Goal: Task Accomplishment & Management: Manage account settings

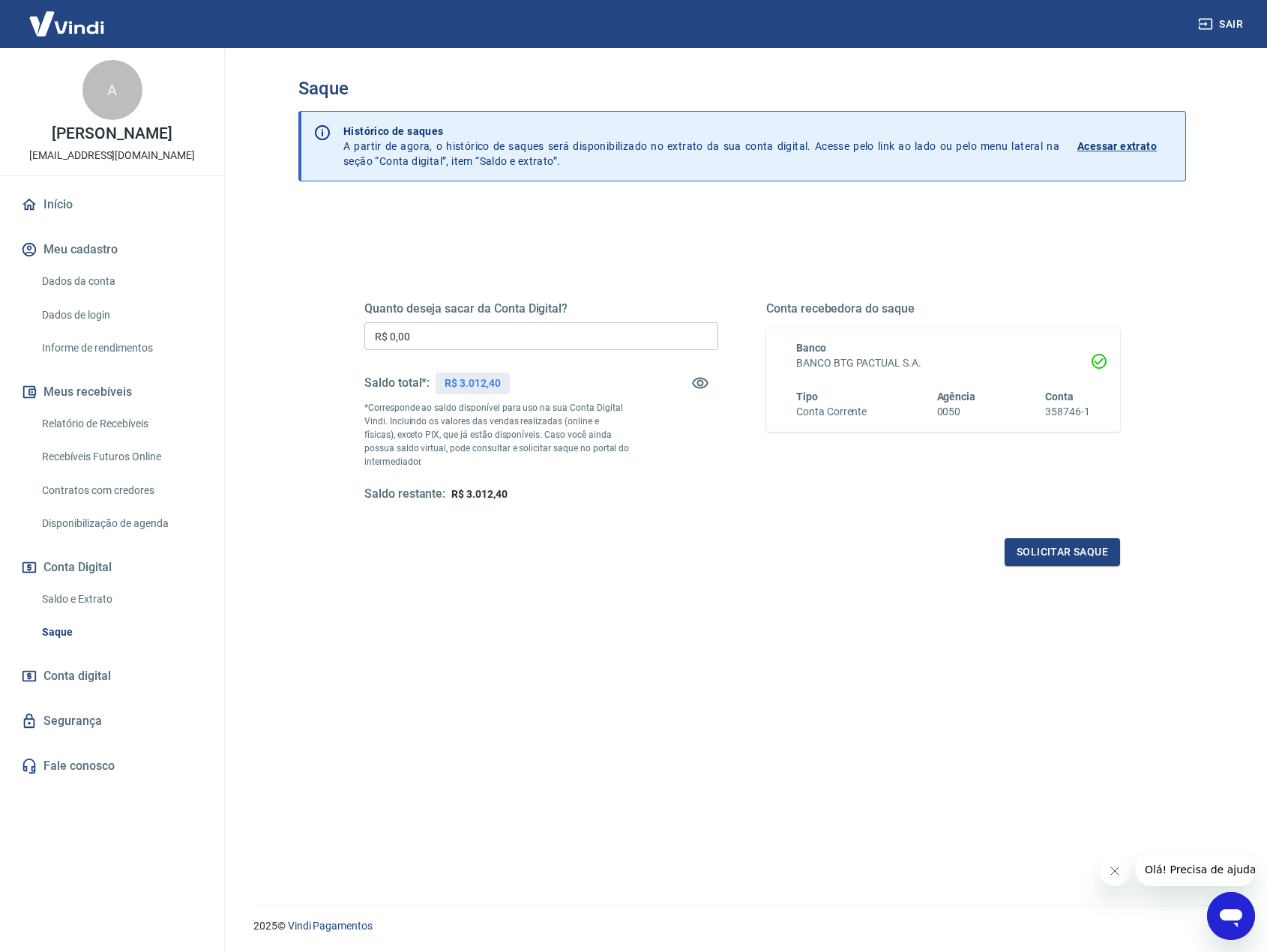
click at [522, 466] on p "*Corresponde ao saldo disponível para uso na sua Conta Digital Vindi. Incluindo…" at bounding box center [497, 434] width 265 height 67
click at [491, 332] on input "R$ 0,00" at bounding box center [542, 336] width 354 height 28
type input "R$ 3.012,00"
click at [1104, 545] on button "Solicitar saque" at bounding box center [1062, 552] width 115 height 28
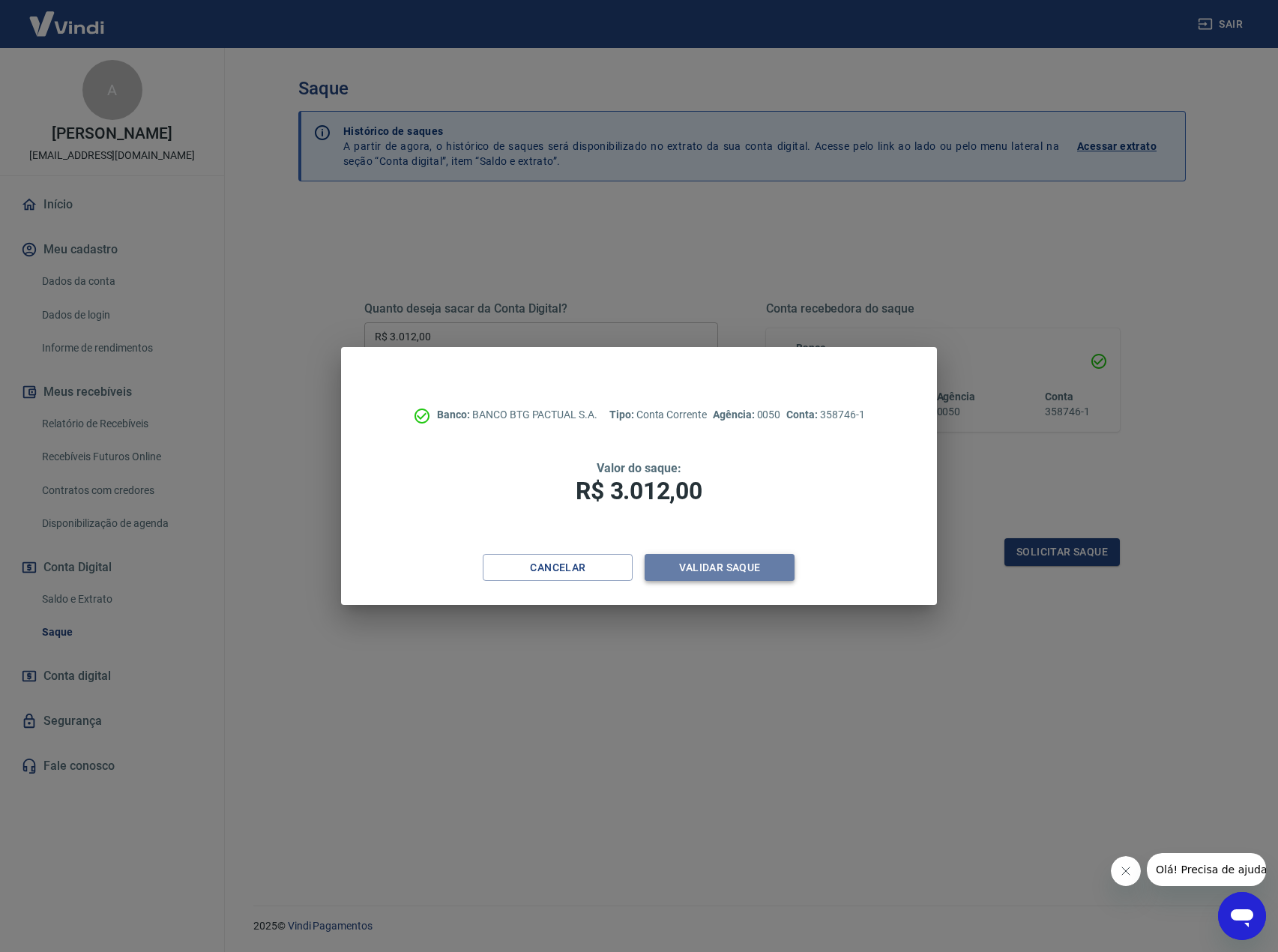
click at [745, 565] on button "Validar saque" at bounding box center [720, 568] width 150 height 28
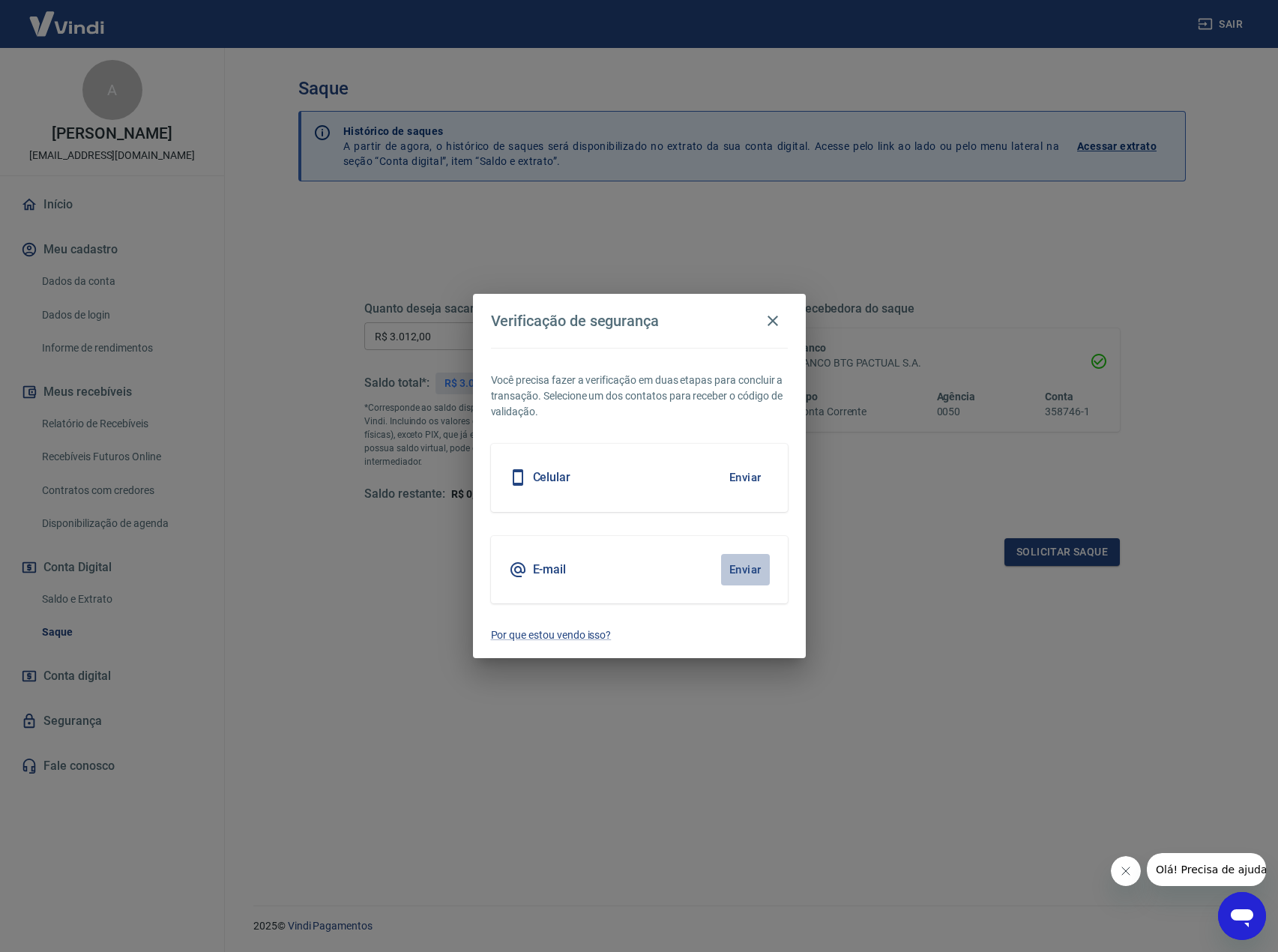
click at [757, 566] on button "Enviar" at bounding box center [745, 570] width 48 height 32
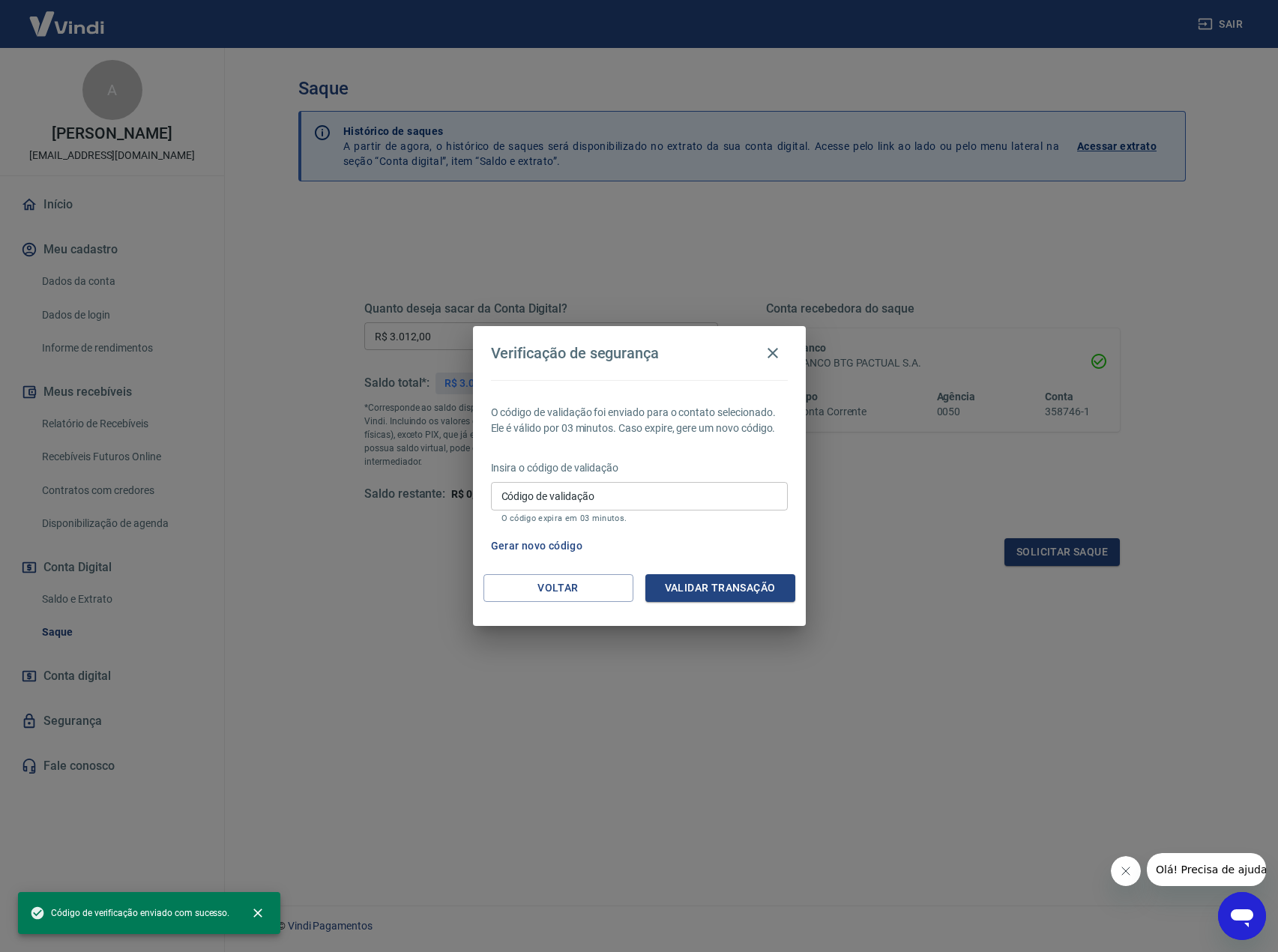
click at [620, 497] on input "Código de validação" at bounding box center [639, 495] width 297 height 28
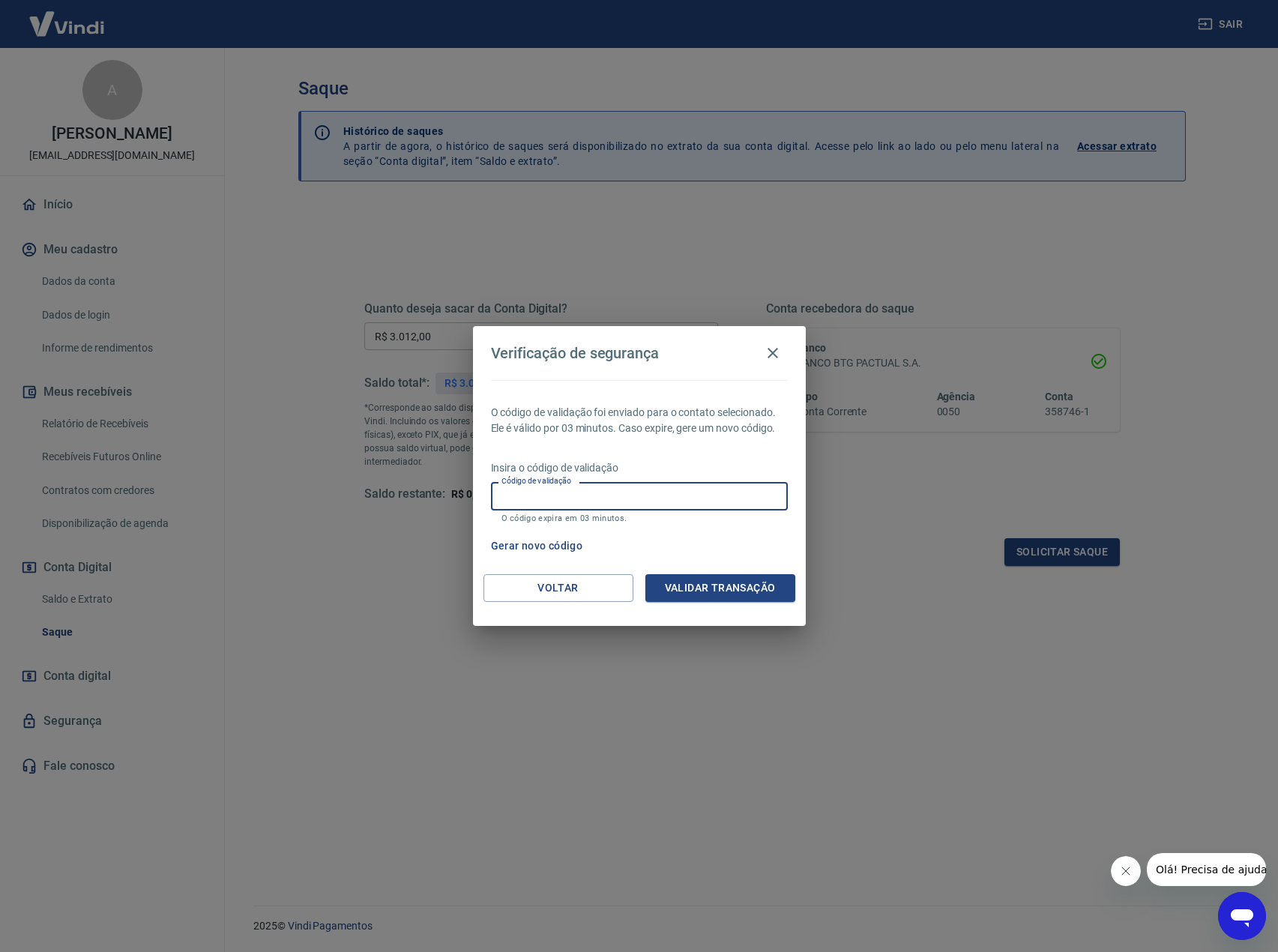
paste input "536142"
type input "536142"
click at [716, 585] on button "Validar transação" at bounding box center [720, 588] width 150 height 28
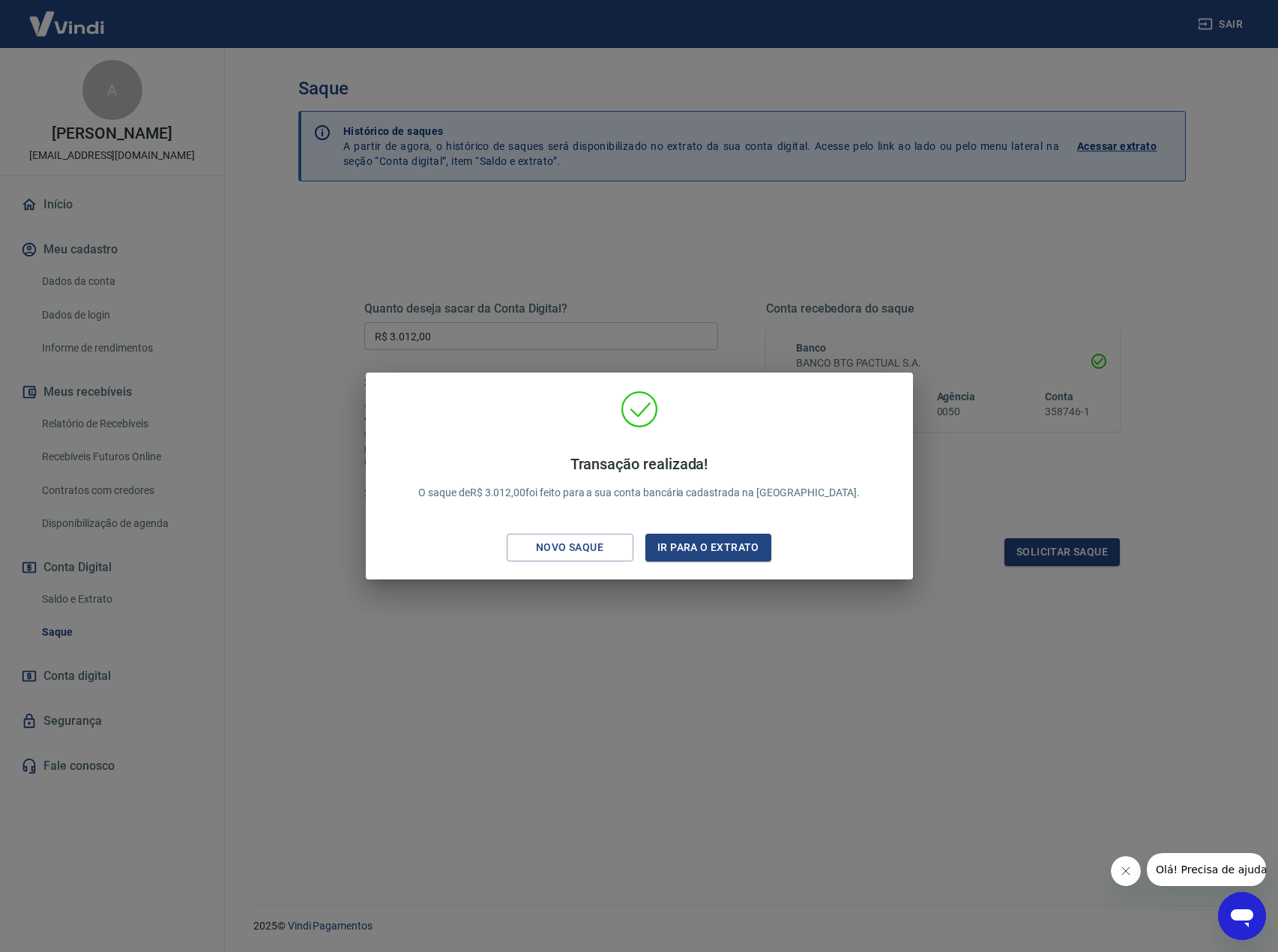
click at [874, 173] on div "Transação realizada! O saque de R$ 3.012,00 foi feito para a sua conta bancária…" at bounding box center [639, 476] width 1278 height 952
